Goal: Task Accomplishment & Management: Complete application form

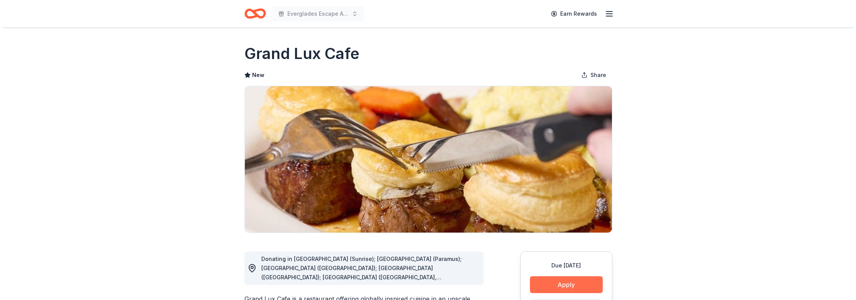
scroll to position [115, 0]
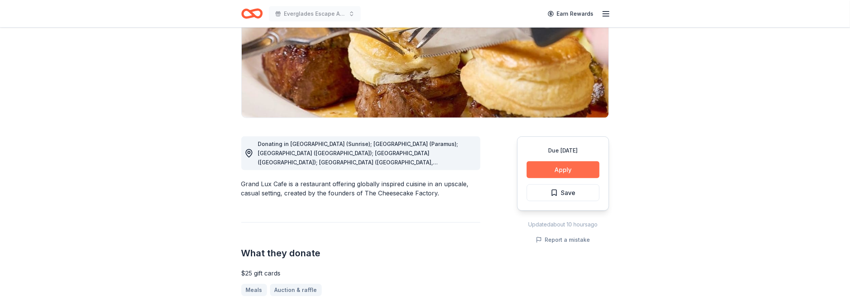
click at [563, 169] on button "Apply" at bounding box center [563, 169] width 73 height 17
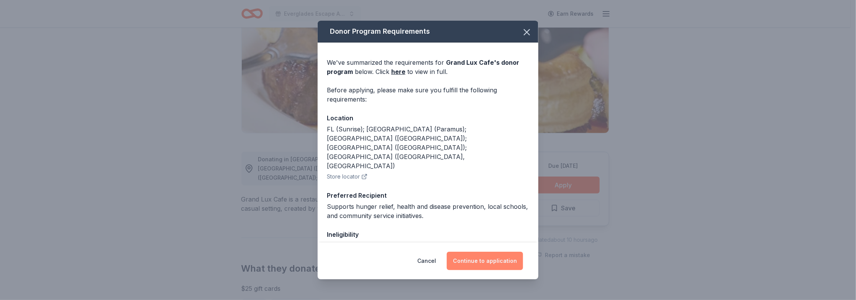
click at [464, 262] on button "Continue to application" at bounding box center [485, 261] width 76 height 18
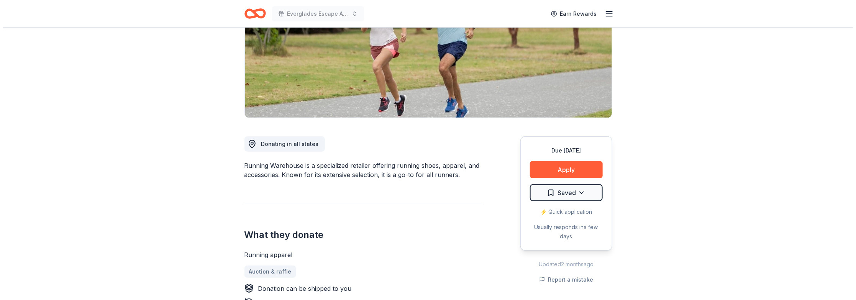
scroll to position [115, 0]
click at [559, 169] on button "Apply" at bounding box center [563, 169] width 73 height 17
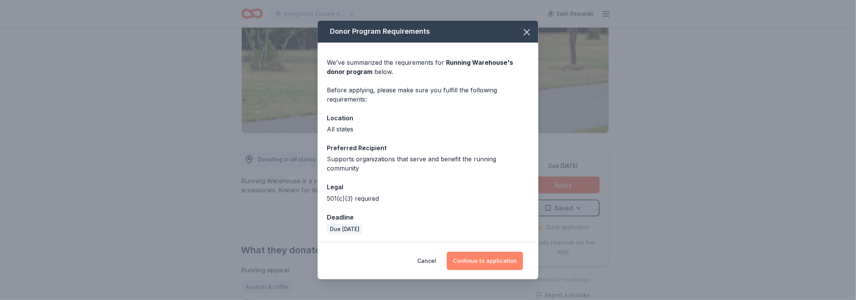
click at [486, 258] on button "Continue to application" at bounding box center [485, 261] width 76 height 18
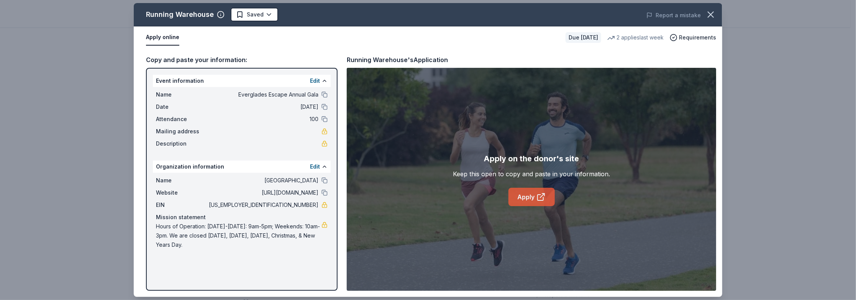
click at [535, 197] on link "Apply" at bounding box center [531, 197] width 46 height 18
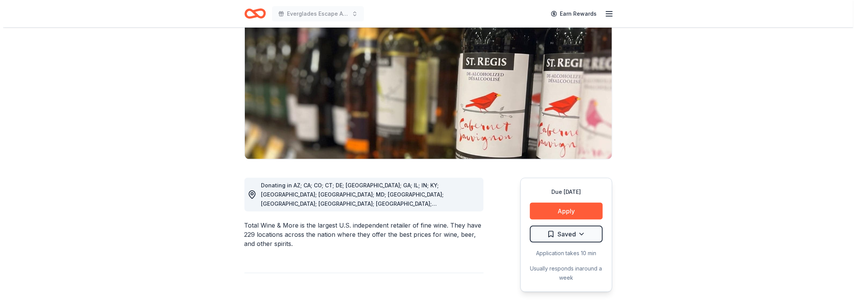
scroll to position [115, 0]
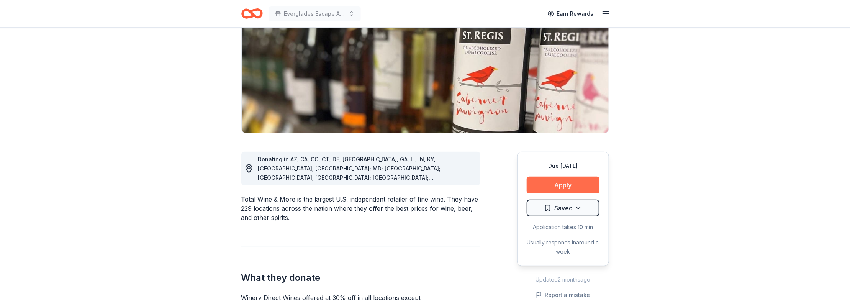
click at [558, 177] on button "Apply" at bounding box center [563, 185] width 73 height 17
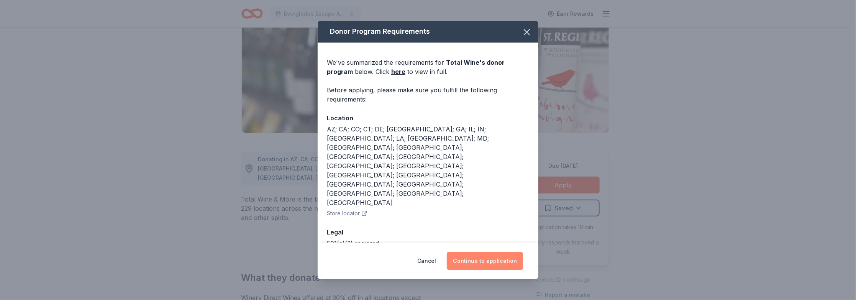
click at [470, 252] on button "Continue to application" at bounding box center [485, 261] width 76 height 18
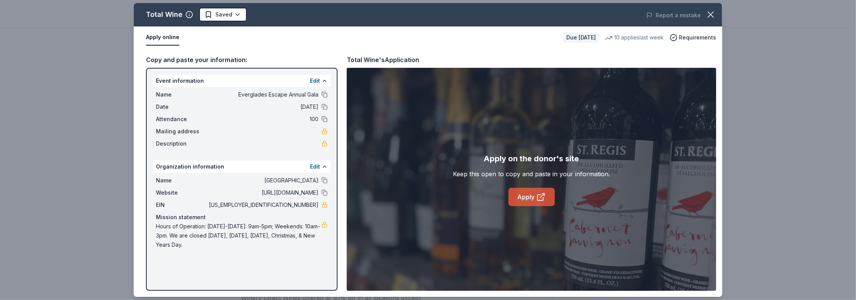
click at [530, 201] on link "Apply" at bounding box center [531, 197] width 46 height 18
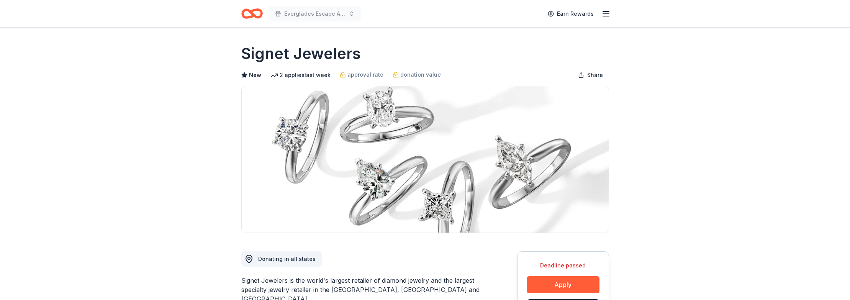
scroll to position [77, 0]
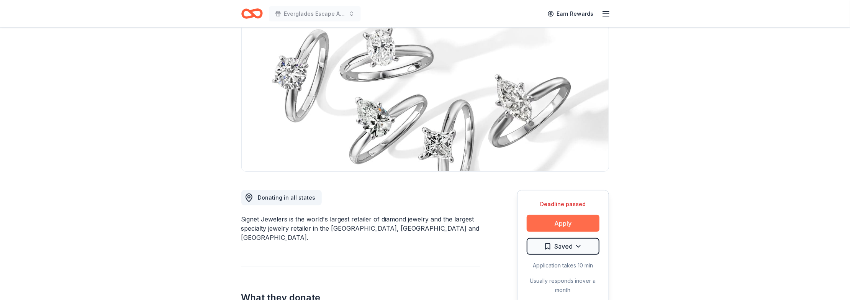
click at [579, 215] on button "Apply" at bounding box center [563, 223] width 73 height 17
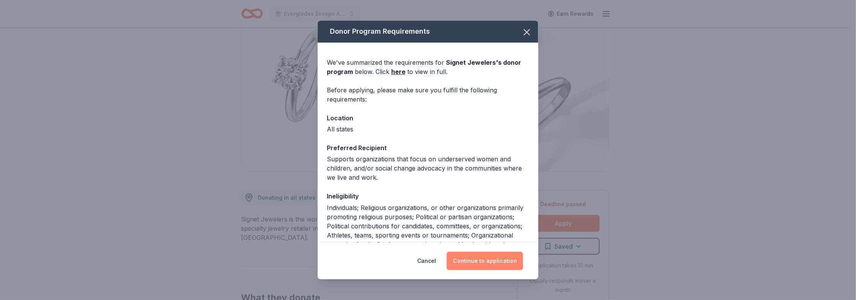
click at [498, 255] on button "Continue to application" at bounding box center [485, 261] width 76 height 18
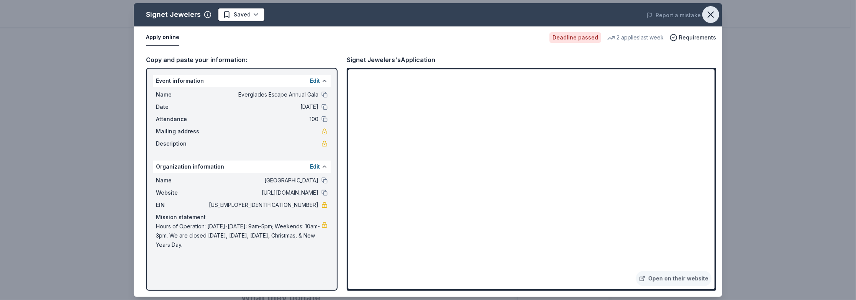
click at [704, 12] on button "button" at bounding box center [710, 14] width 17 height 17
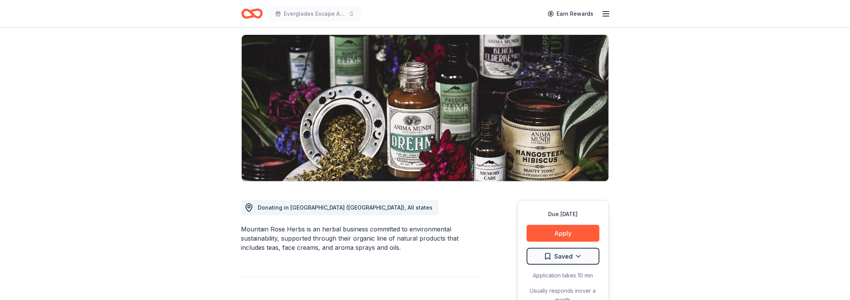
scroll to position [77, 0]
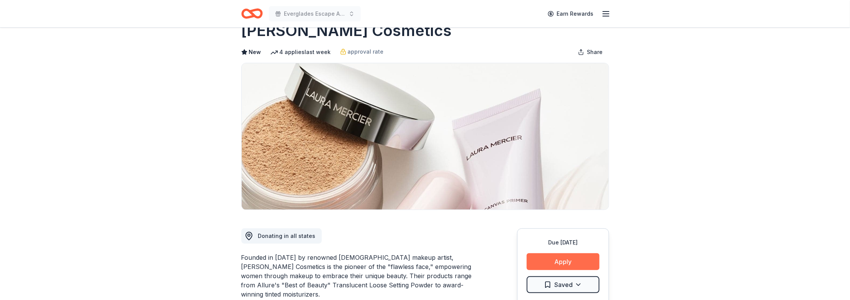
scroll to position [77, 0]
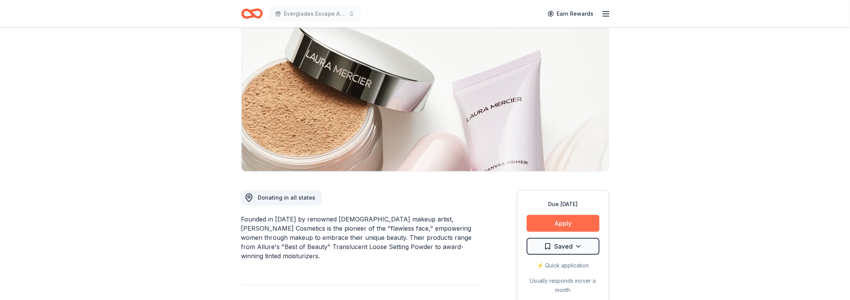
click at [541, 215] on button "Apply" at bounding box center [563, 223] width 73 height 17
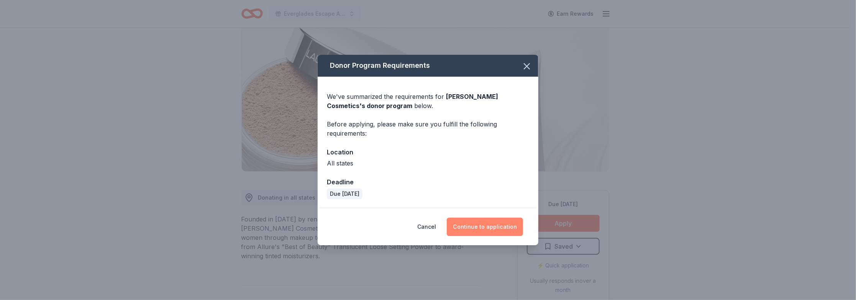
click at [484, 232] on button "Continue to application" at bounding box center [485, 227] width 76 height 18
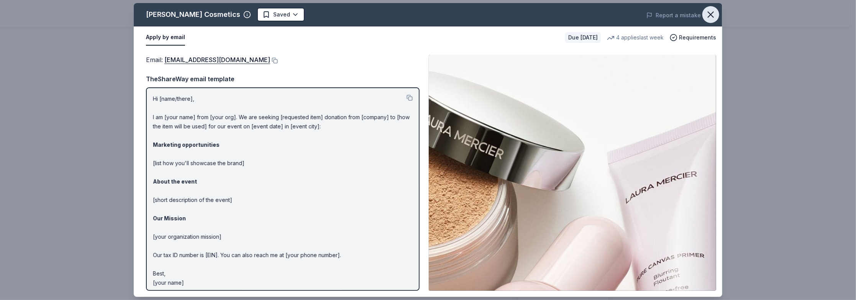
click at [712, 11] on icon "button" at bounding box center [710, 14] width 11 height 11
